Goal: Transaction & Acquisition: Purchase product/service

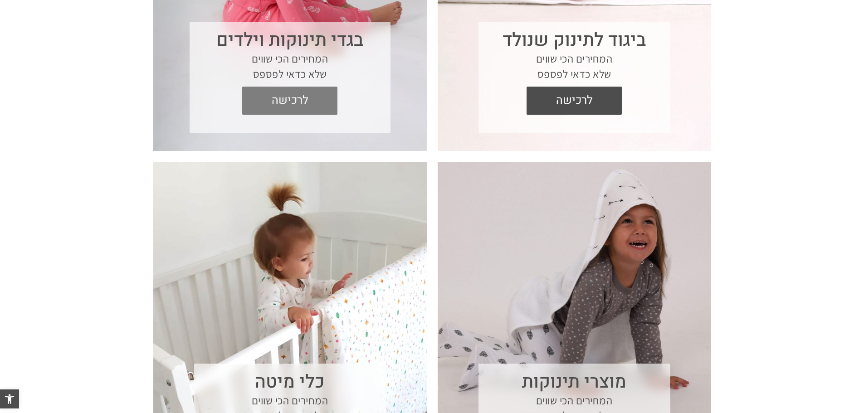
click at [269, 91] on span "לרכישה" at bounding box center [290, 101] width 82 height 28
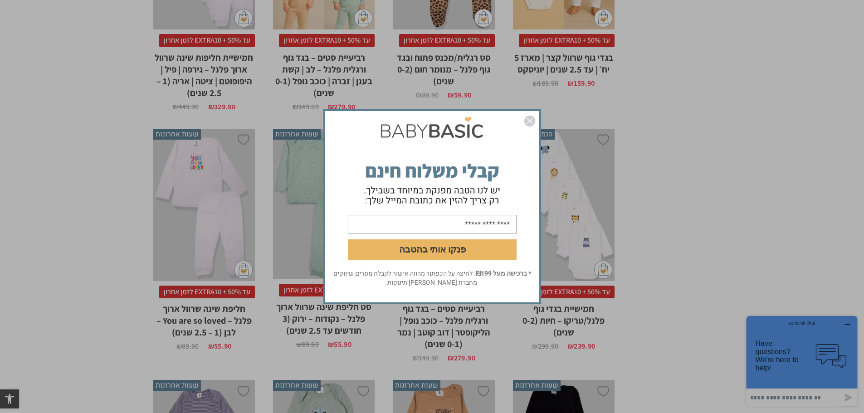
click at [530, 119] on img "סגור" at bounding box center [529, 121] width 11 height 11
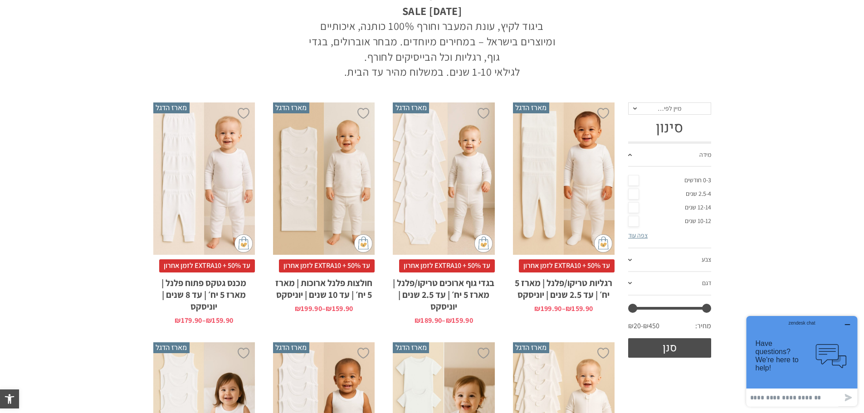
scroll to position [122, 0]
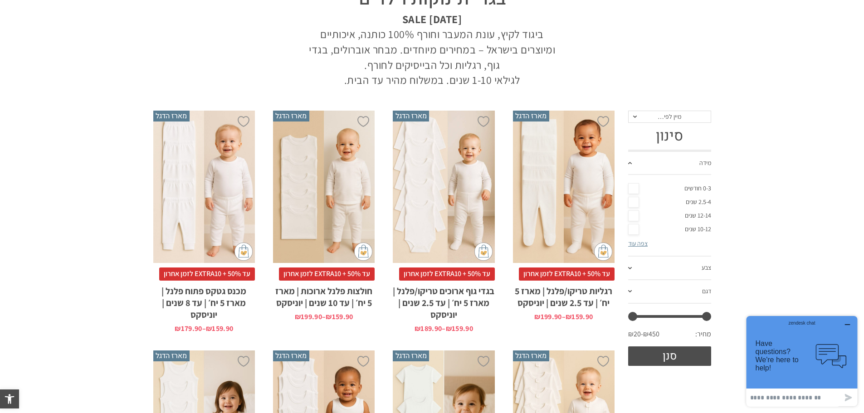
click at [634, 242] on link "צפה עוד" at bounding box center [637, 243] width 19 height 8
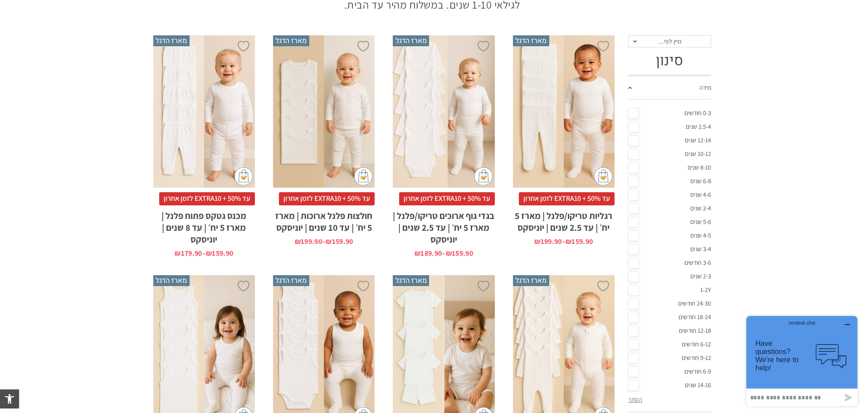
scroll to position [213, 0]
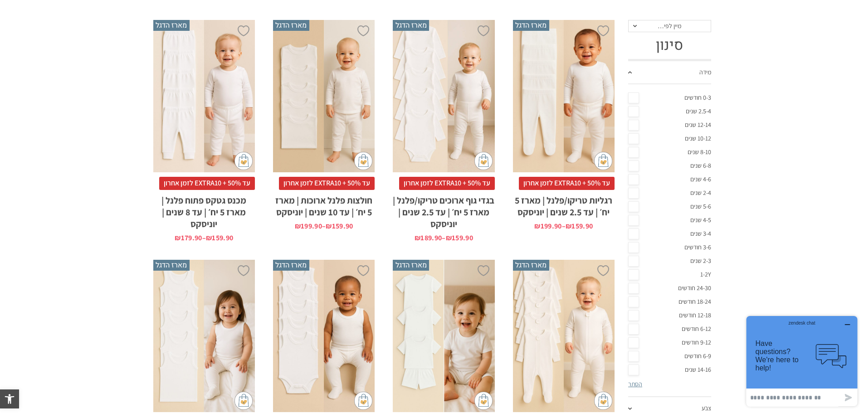
click at [635, 300] on link "18-24 חודשים" at bounding box center [669, 302] width 83 height 14
click at [636, 314] on link "12-18 חודשים" at bounding box center [669, 316] width 83 height 14
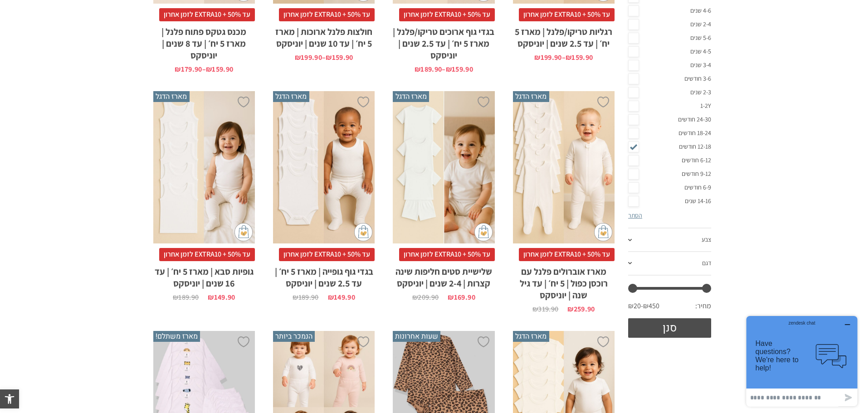
scroll to position [394, 0]
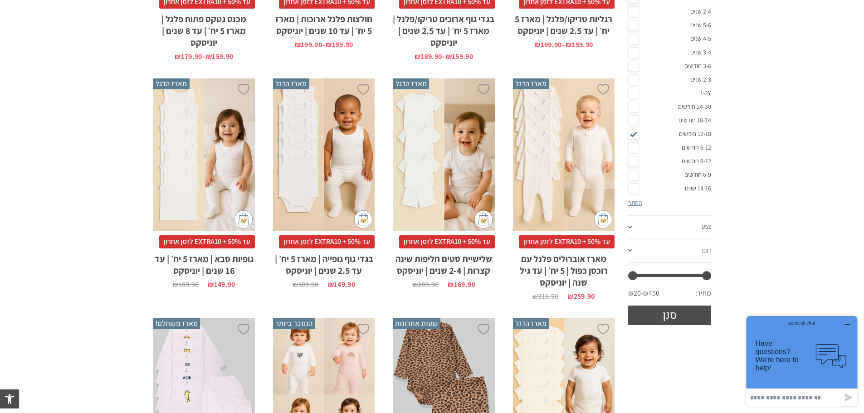
click at [671, 224] on link "צבע" at bounding box center [669, 228] width 83 height 24
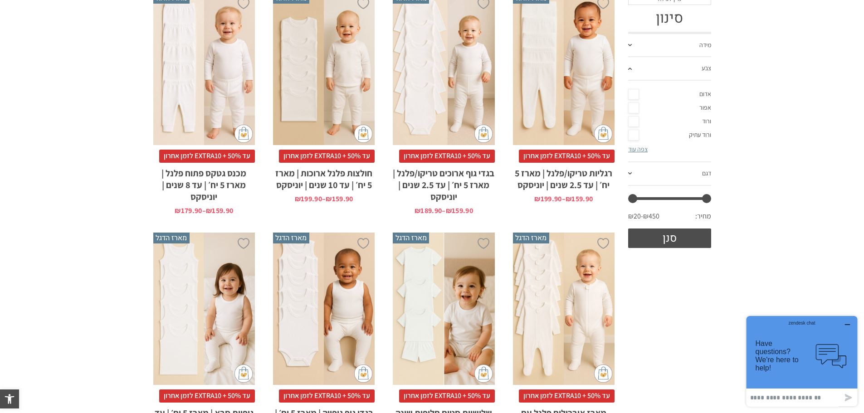
scroll to position [213, 0]
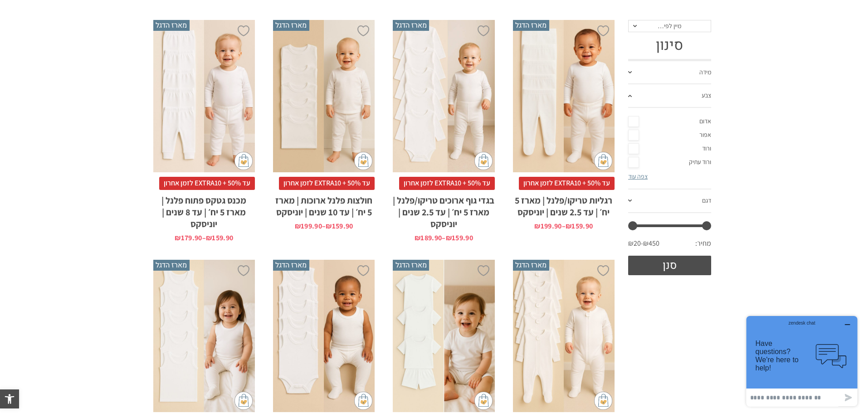
click at [649, 203] on link "דגם" at bounding box center [669, 202] width 83 height 24
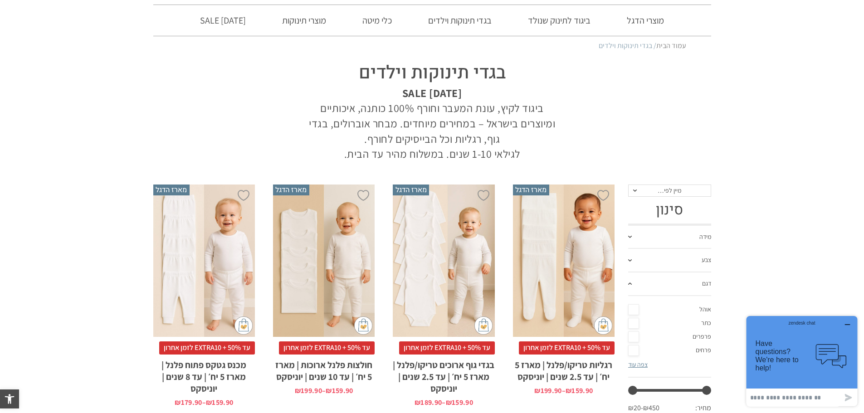
scroll to position [0, 0]
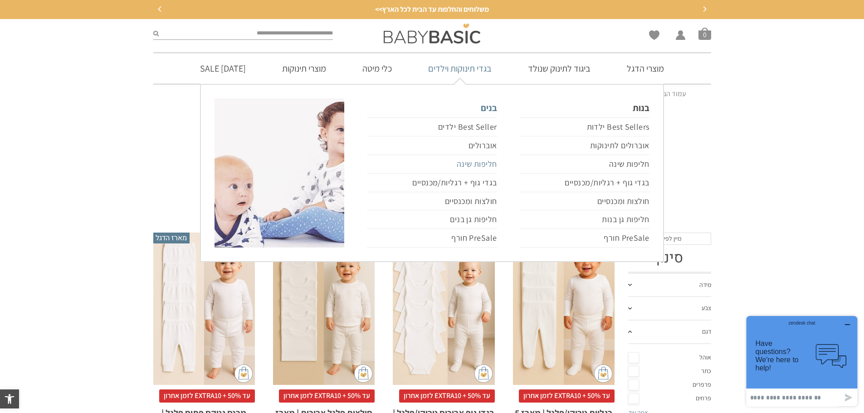
click at [482, 160] on link "חליפות שינה" at bounding box center [432, 164] width 130 height 19
click at [474, 163] on link "חליפות שינה" at bounding box center [432, 164] width 130 height 19
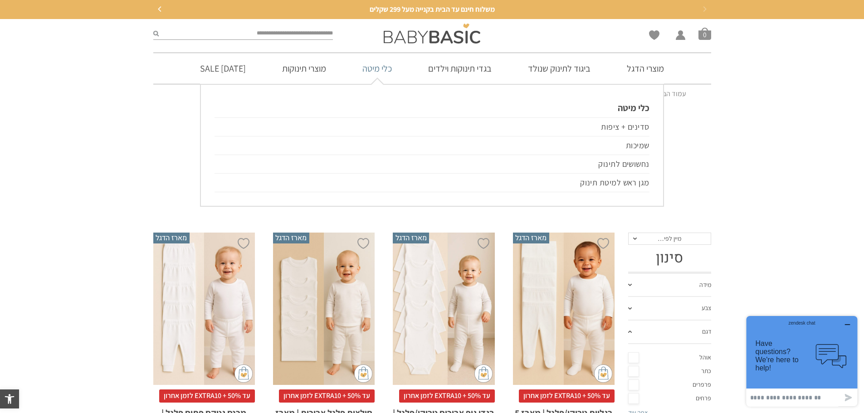
click at [375, 72] on link "כלי מיטה" at bounding box center [377, 68] width 57 height 31
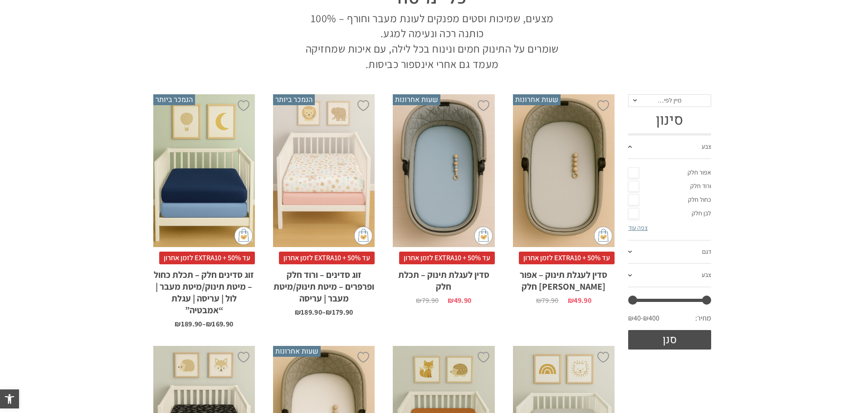
scroll to position [181, 0]
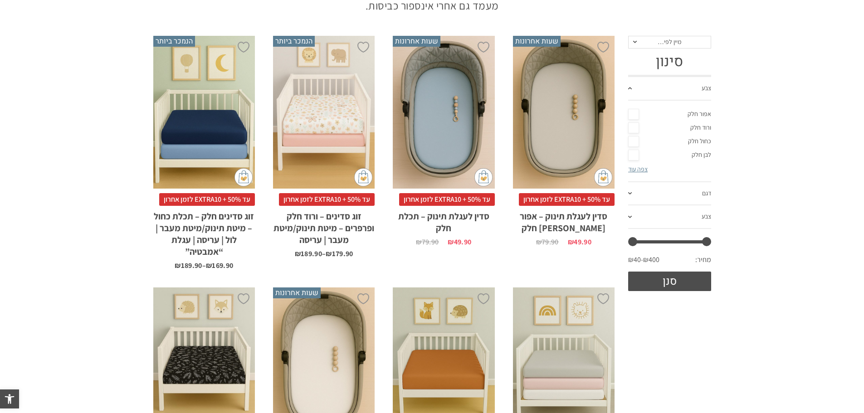
click at [661, 190] on link "דגם" at bounding box center [669, 194] width 83 height 24
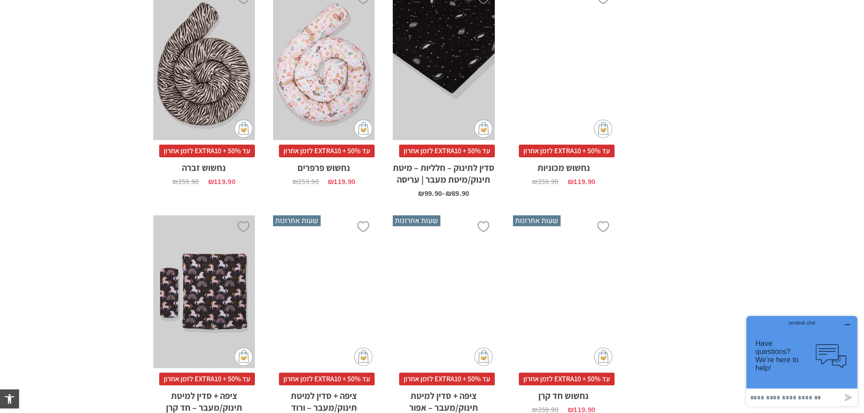
scroll to position [2312, 0]
